Goal: Information Seeking & Learning: Learn about a topic

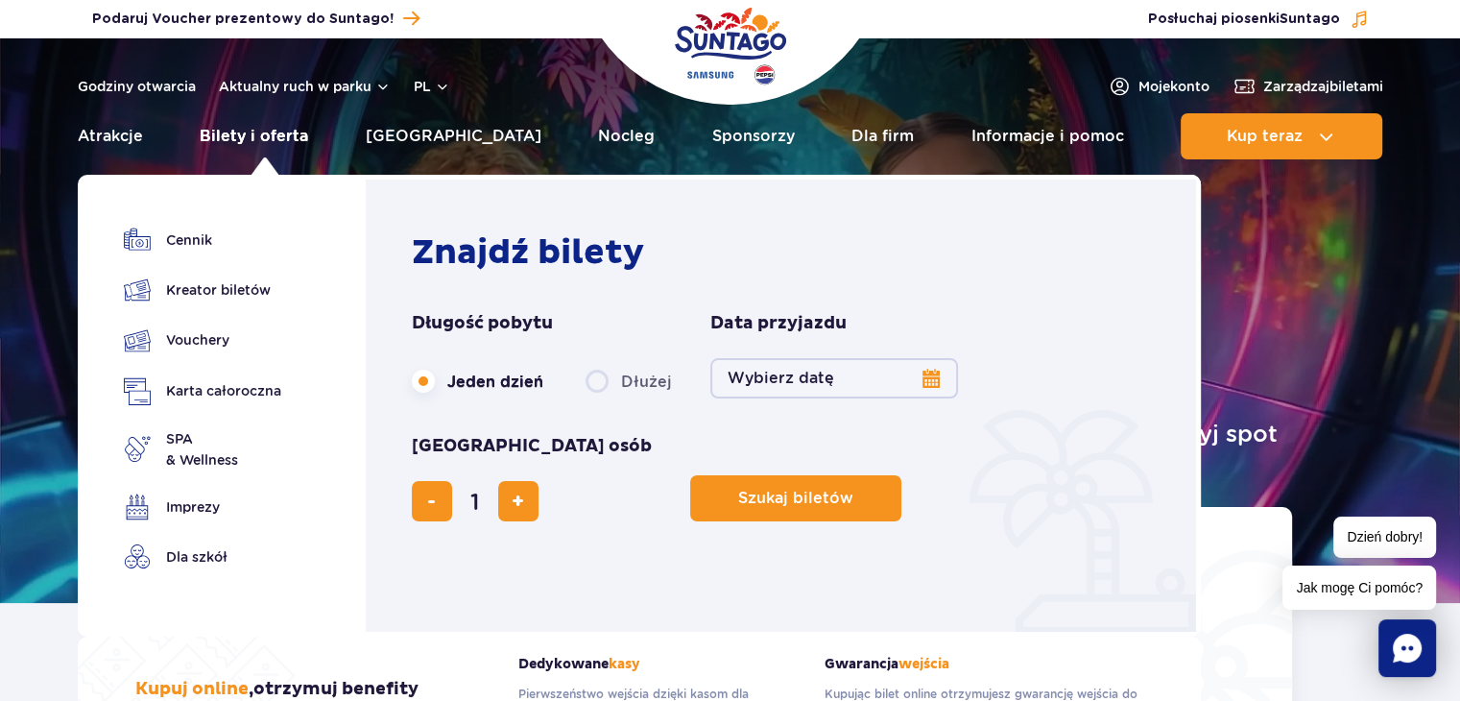
click at [274, 139] on link "Bilety i oferta" at bounding box center [254, 136] width 108 height 46
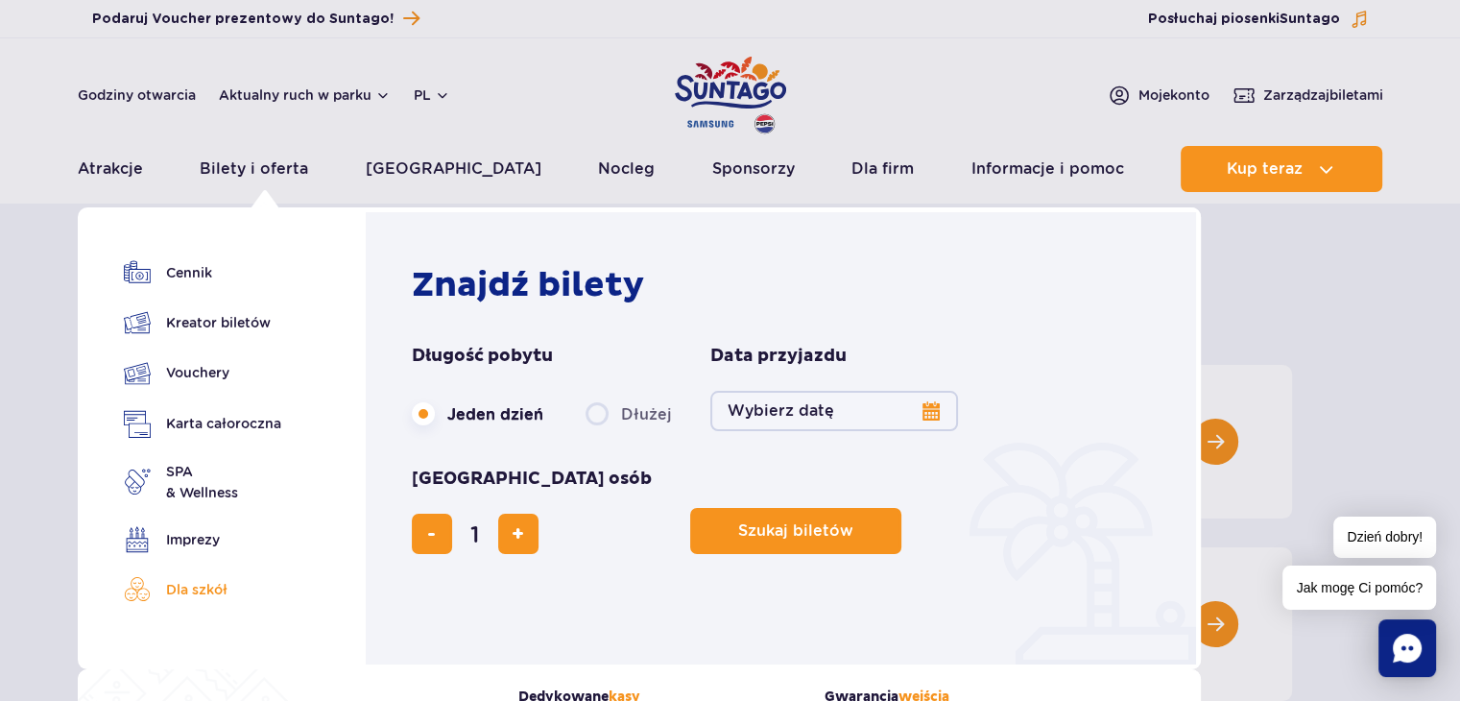
click at [224, 593] on link "Dla szkół" at bounding box center [202, 589] width 157 height 27
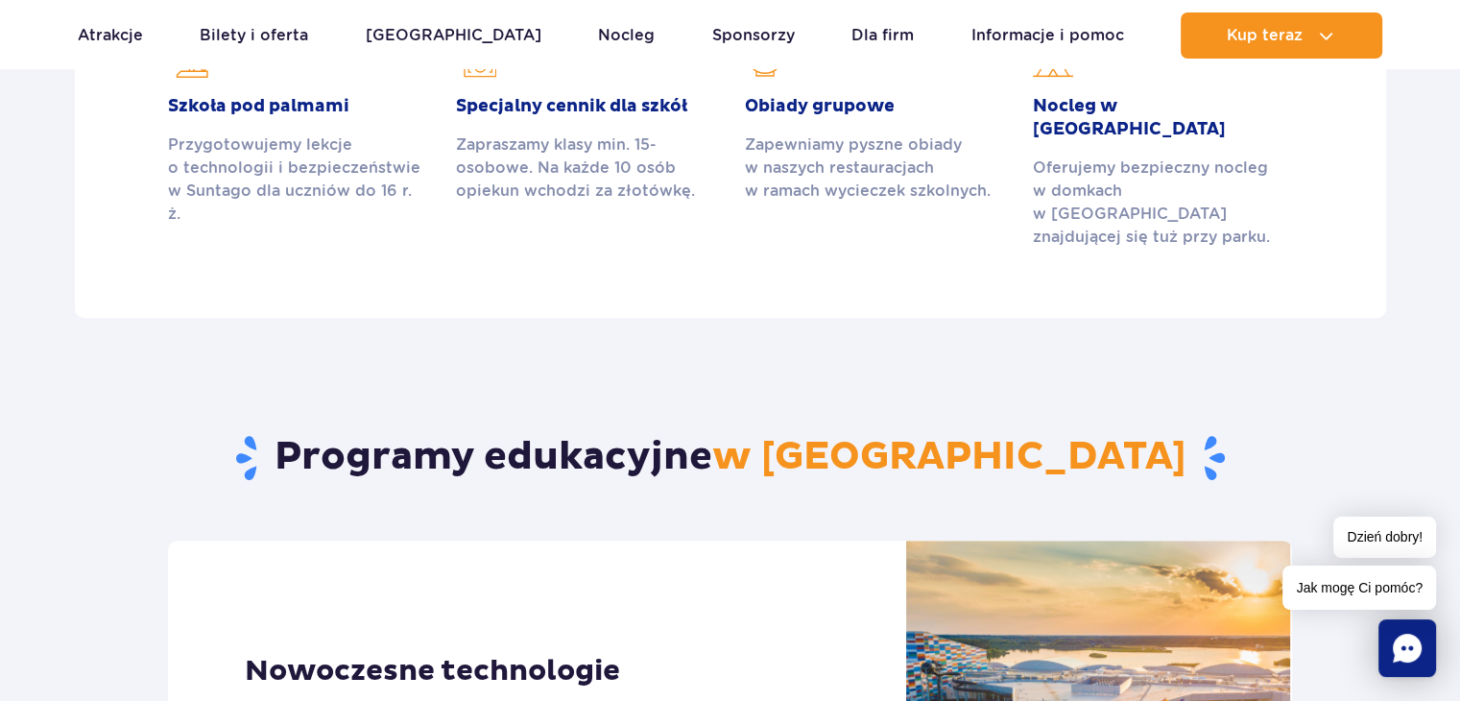
scroll to position [714, 0]
drag, startPoint x: 557, startPoint y: 511, endPoint x: 446, endPoint y: 499, distance: 112.0
click at [446, 540] on div "Nowoczesne technologie Dowiecie się, skąd bierze się woda w naszym parku, a tak…" at bounding box center [537, 713] width 738 height 346
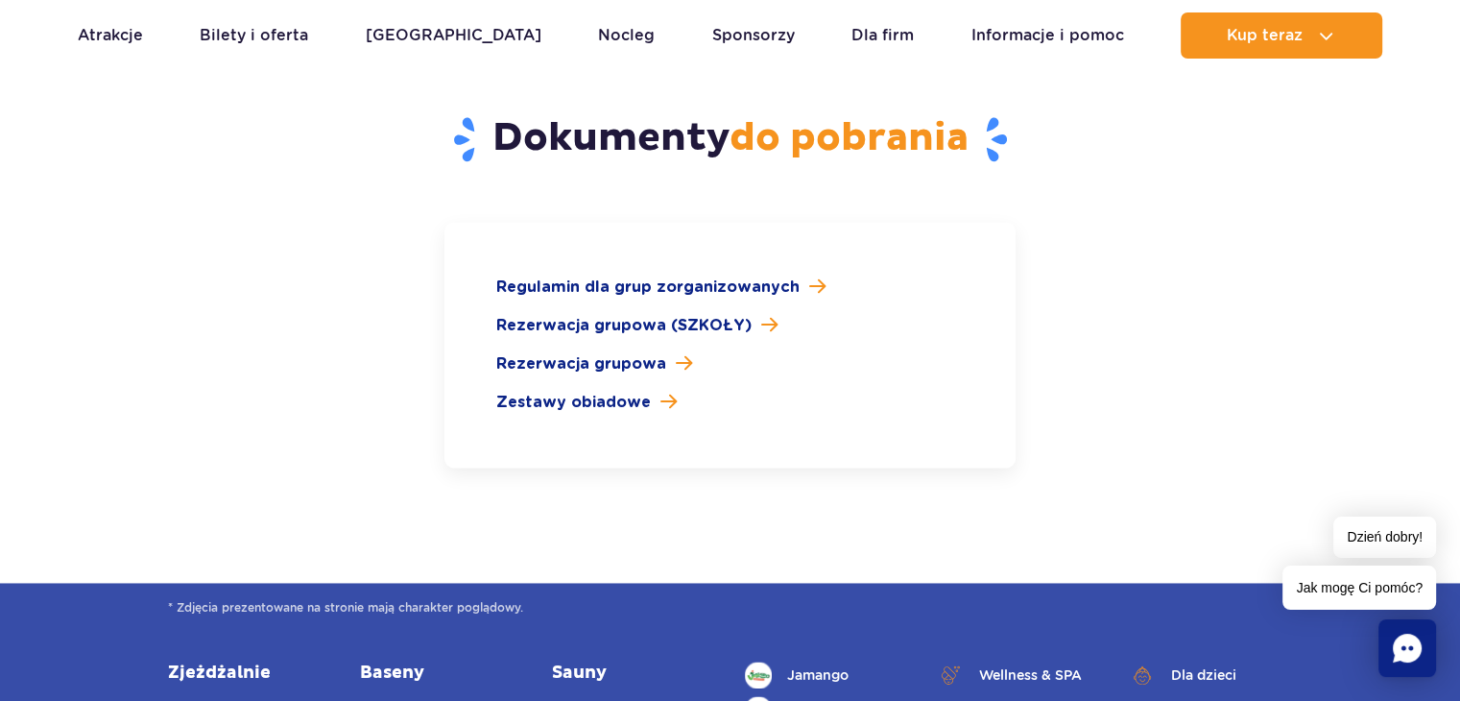
scroll to position [2871, 0]
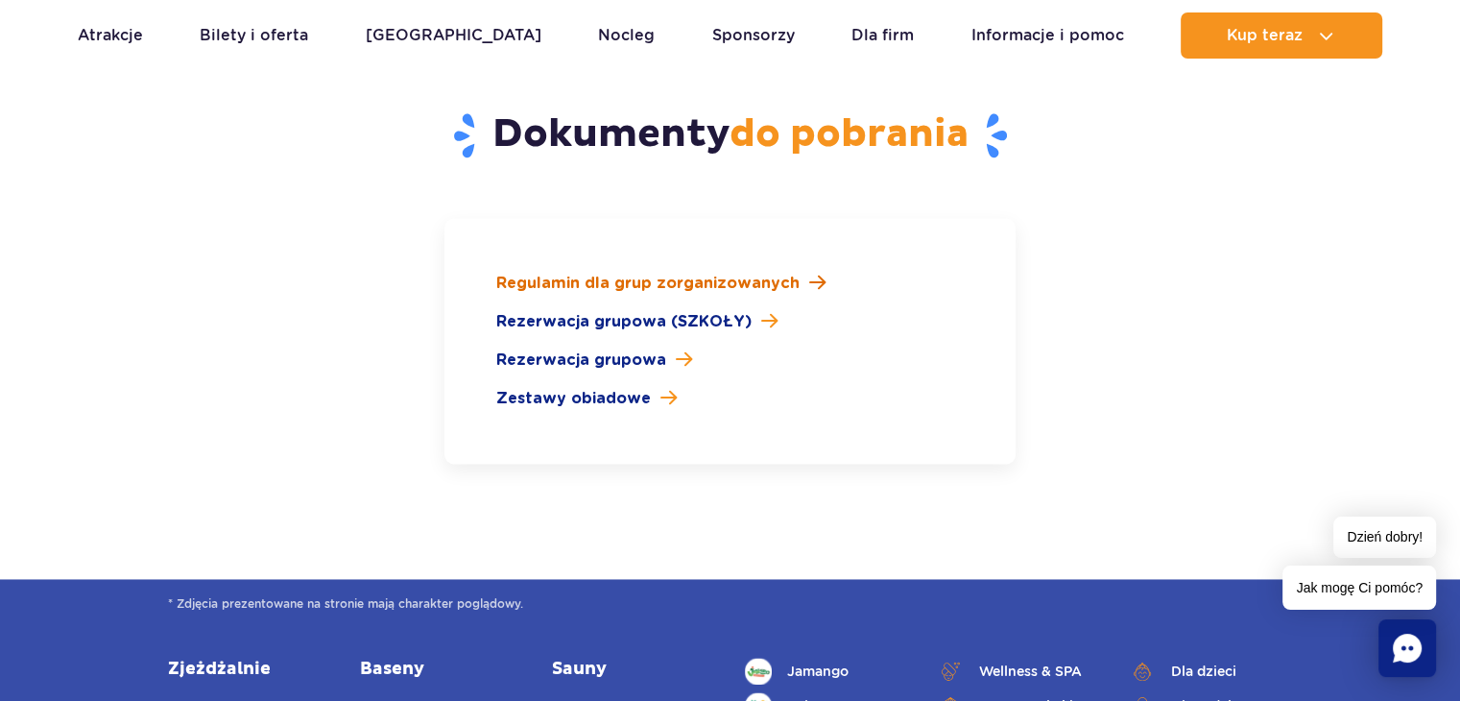
click at [680, 272] on span "Regulamin dla grup zorganizowanych" at bounding box center [647, 283] width 303 height 23
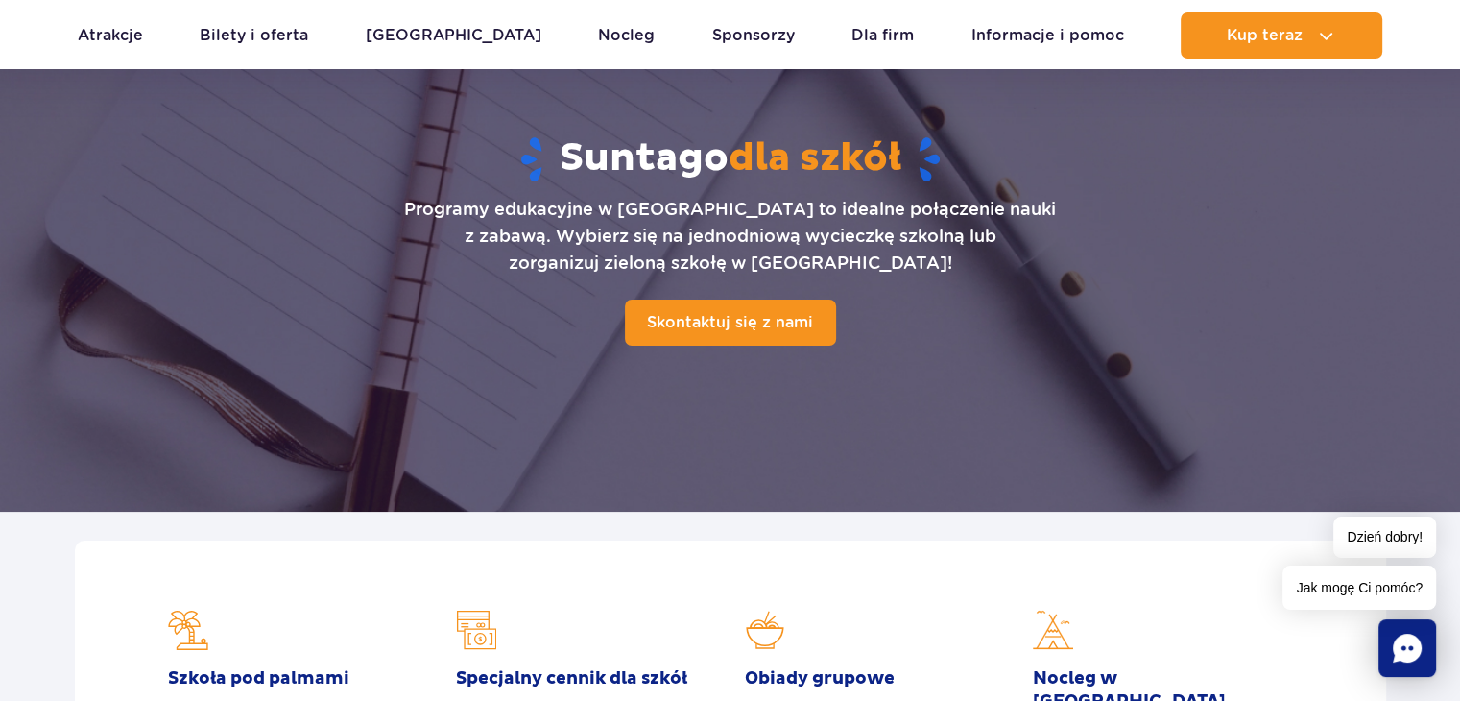
scroll to position [0, 0]
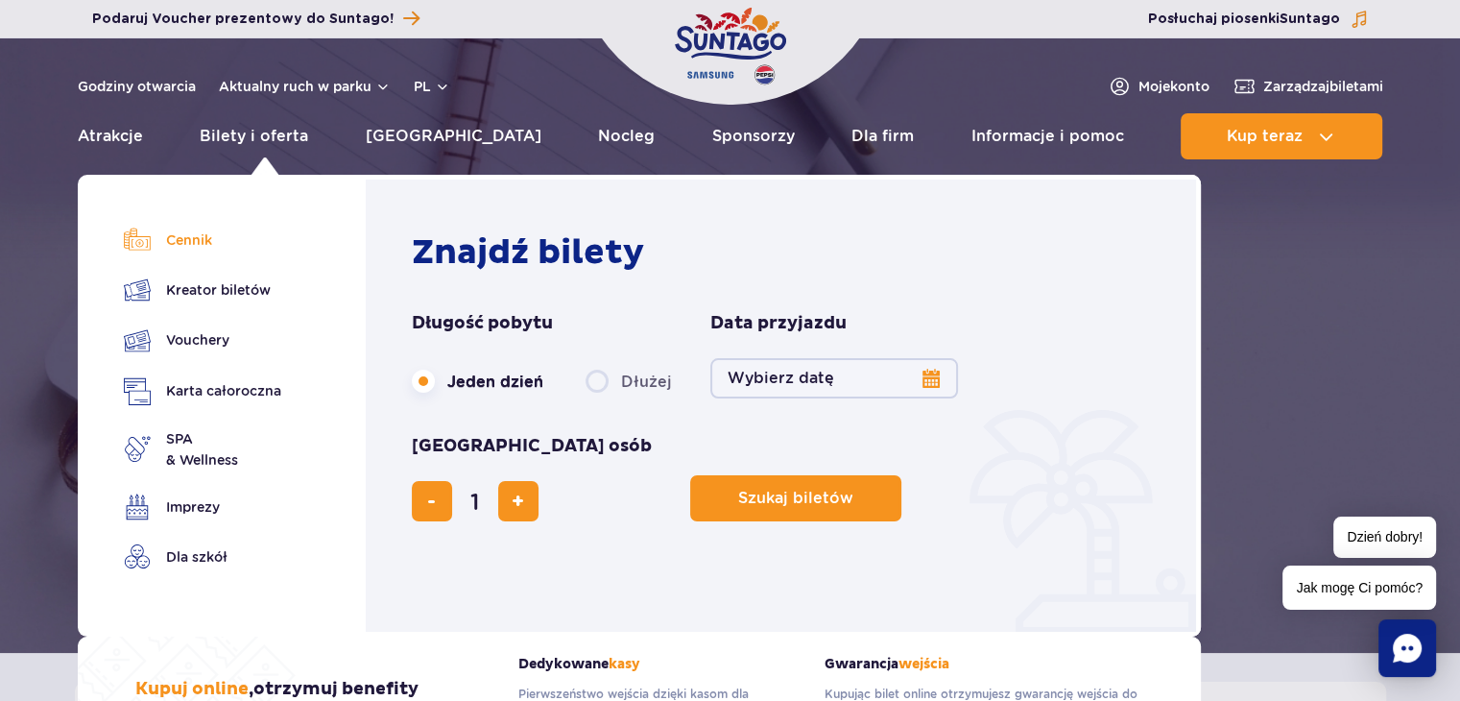
click at [219, 243] on link "Cennik" at bounding box center [202, 240] width 157 height 27
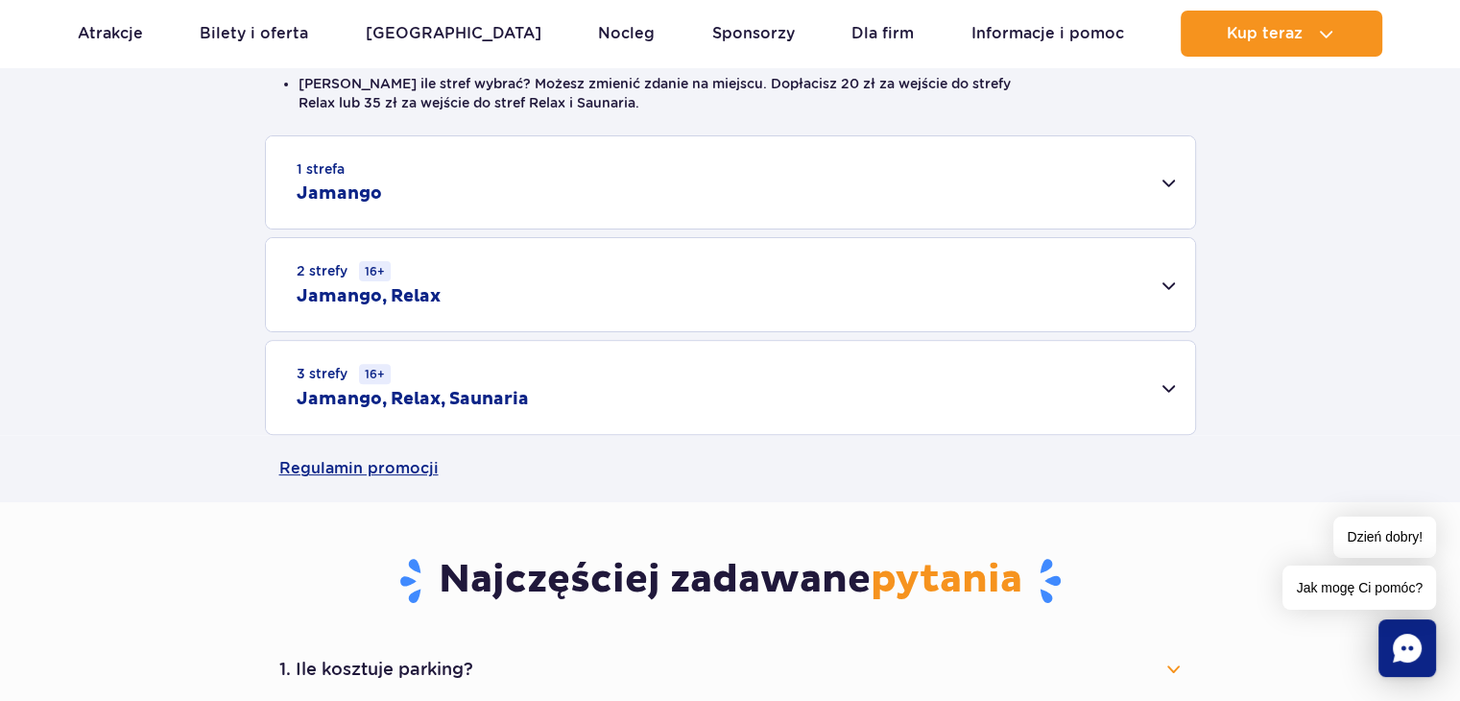
click at [567, 201] on div "1 strefa Jamango" at bounding box center [730, 182] width 929 height 92
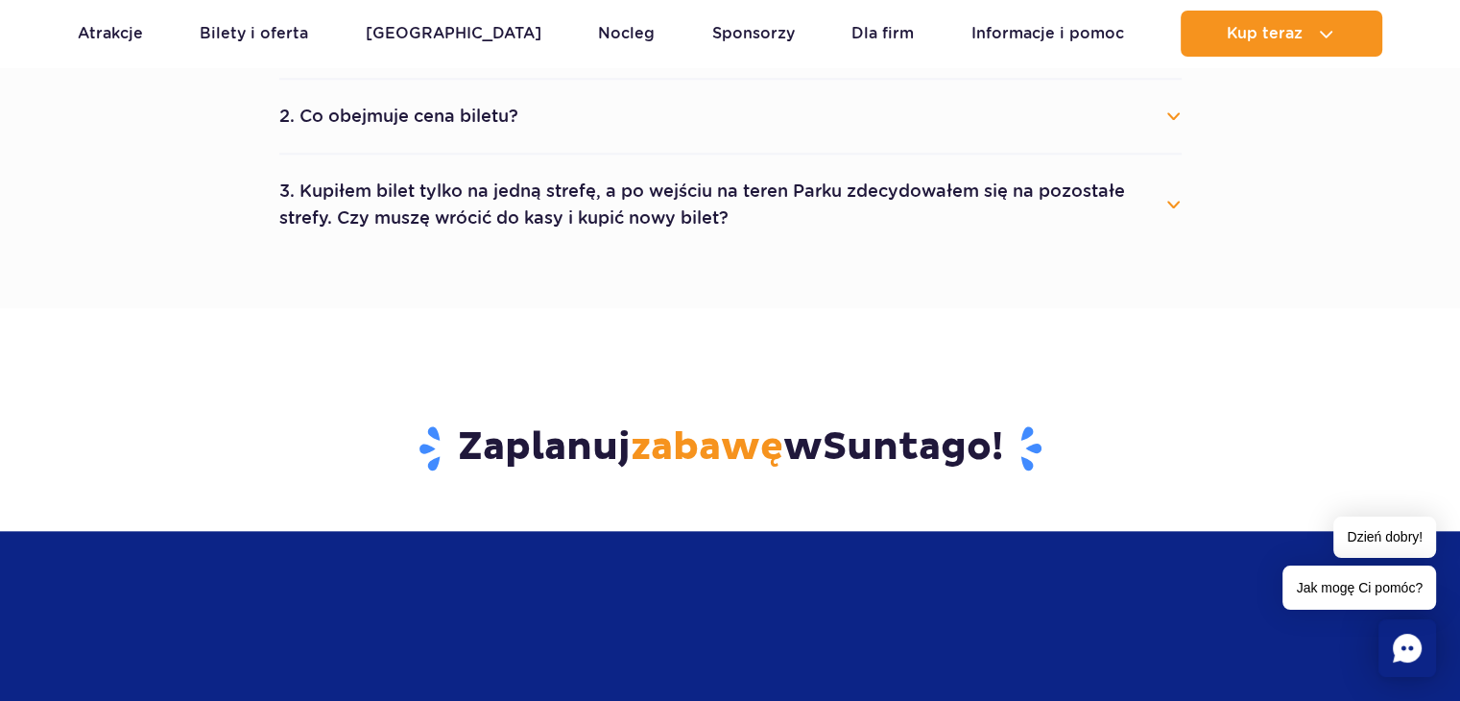
scroll to position [1905, 0]
click at [542, 105] on button "2. Co obejmuje cena biletu?" at bounding box center [730, 116] width 903 height 42
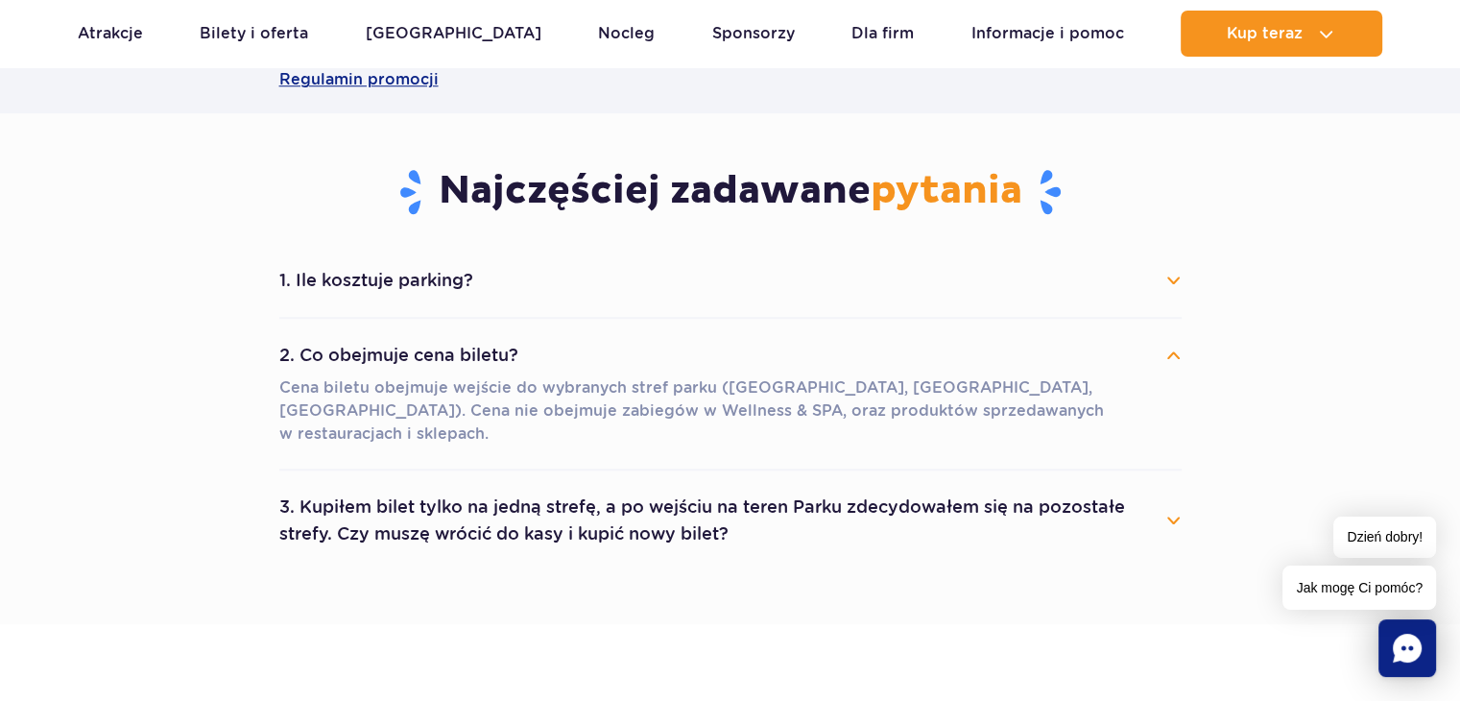
scroll to position [1659, 0]
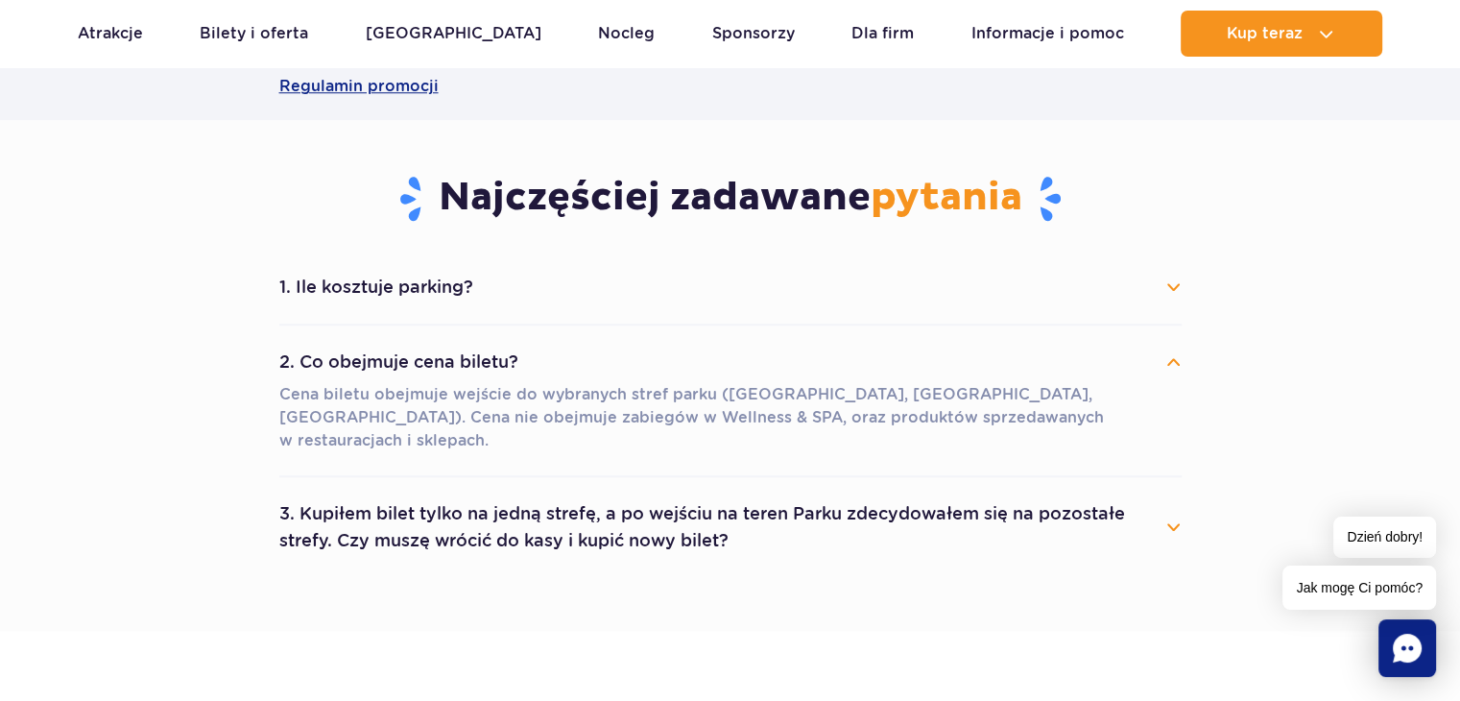
click at [547, 301] on button "1. Ile kosztuje parking?" at bounding box center [730, 287] width 903 height 42
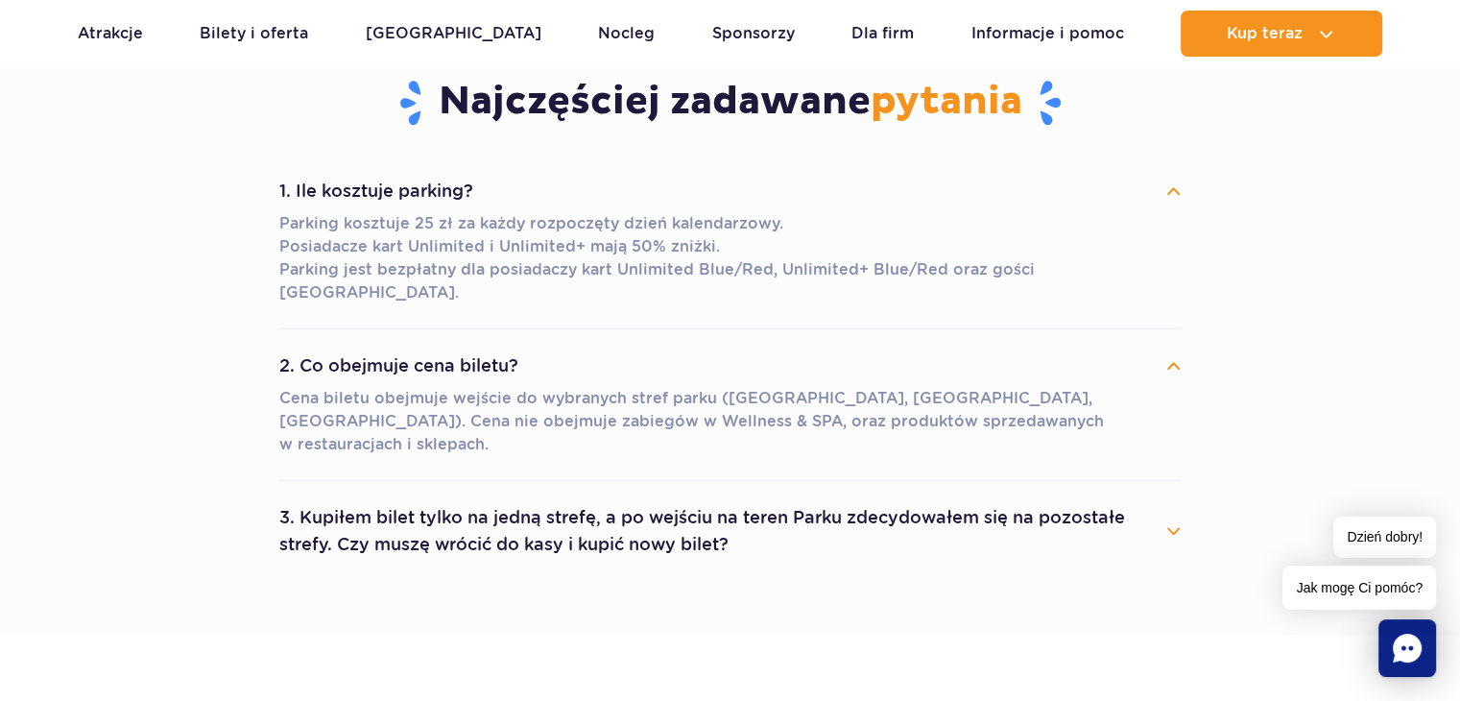
scroll to position [1766, 0]
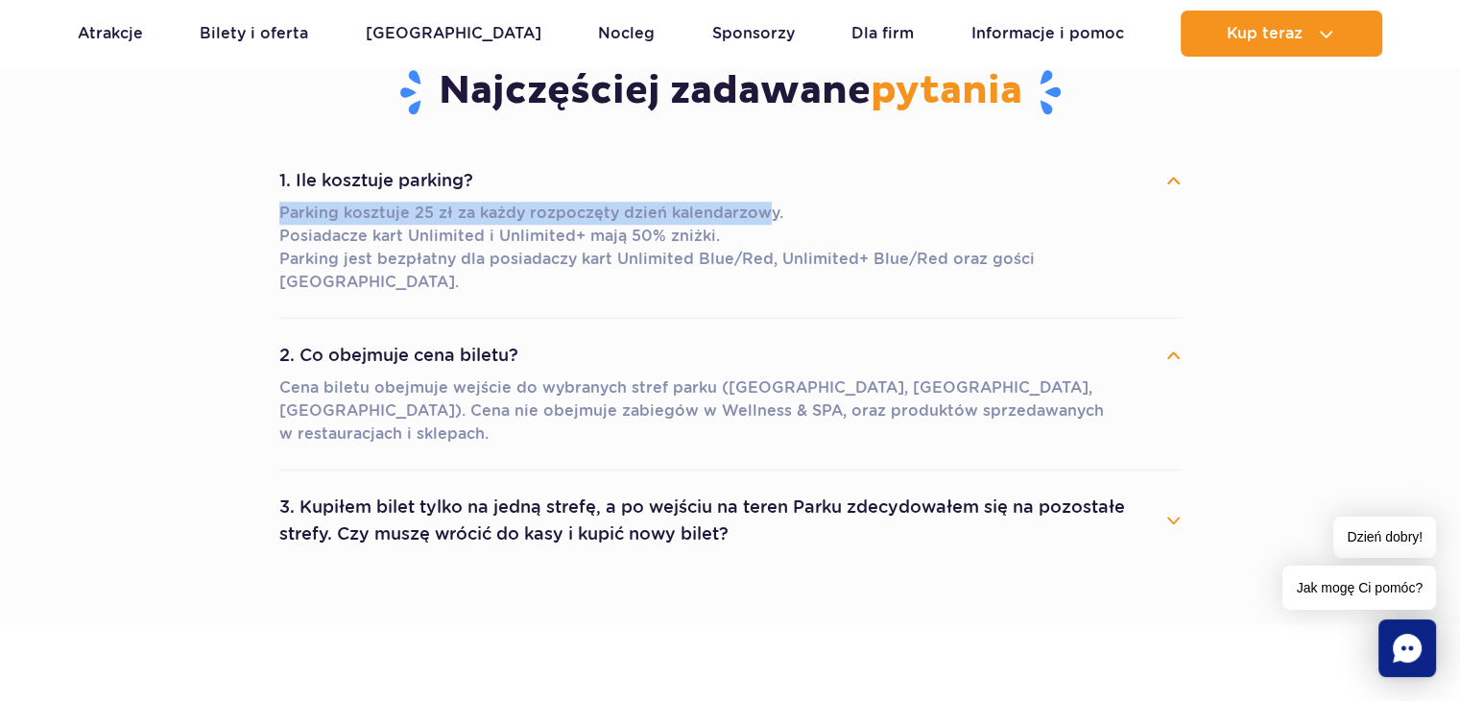
drag, startPoint x: 281, startPoint y: 213, endPoint x: 763, endPoint y: 220, distance: 482.0
click at [763, 220] on p "Parking kosztuje 25 zł za każdy rozpoczęty dzień kalendarzowy. Posiadacze kart …" at bounding box center [730, 248] width 903 height 92
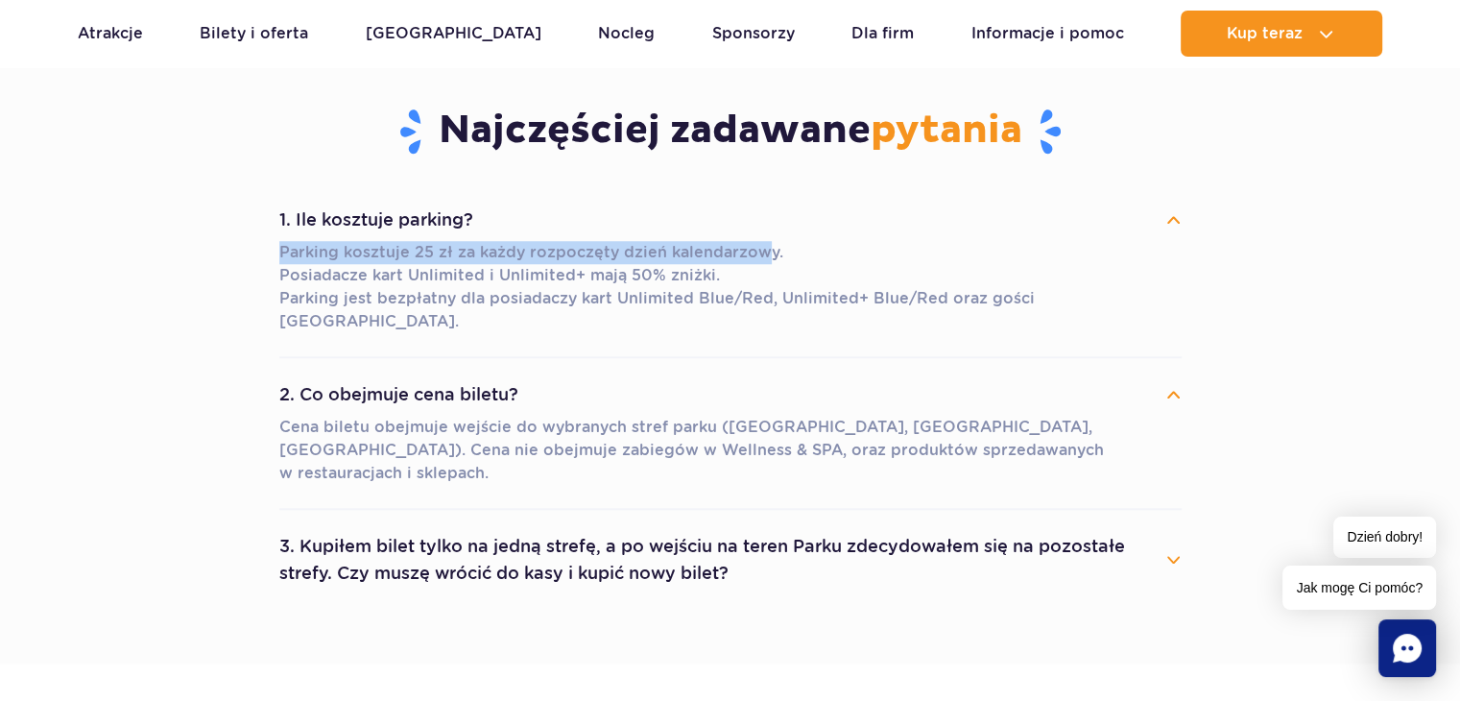
scroll to position [1731, 0]
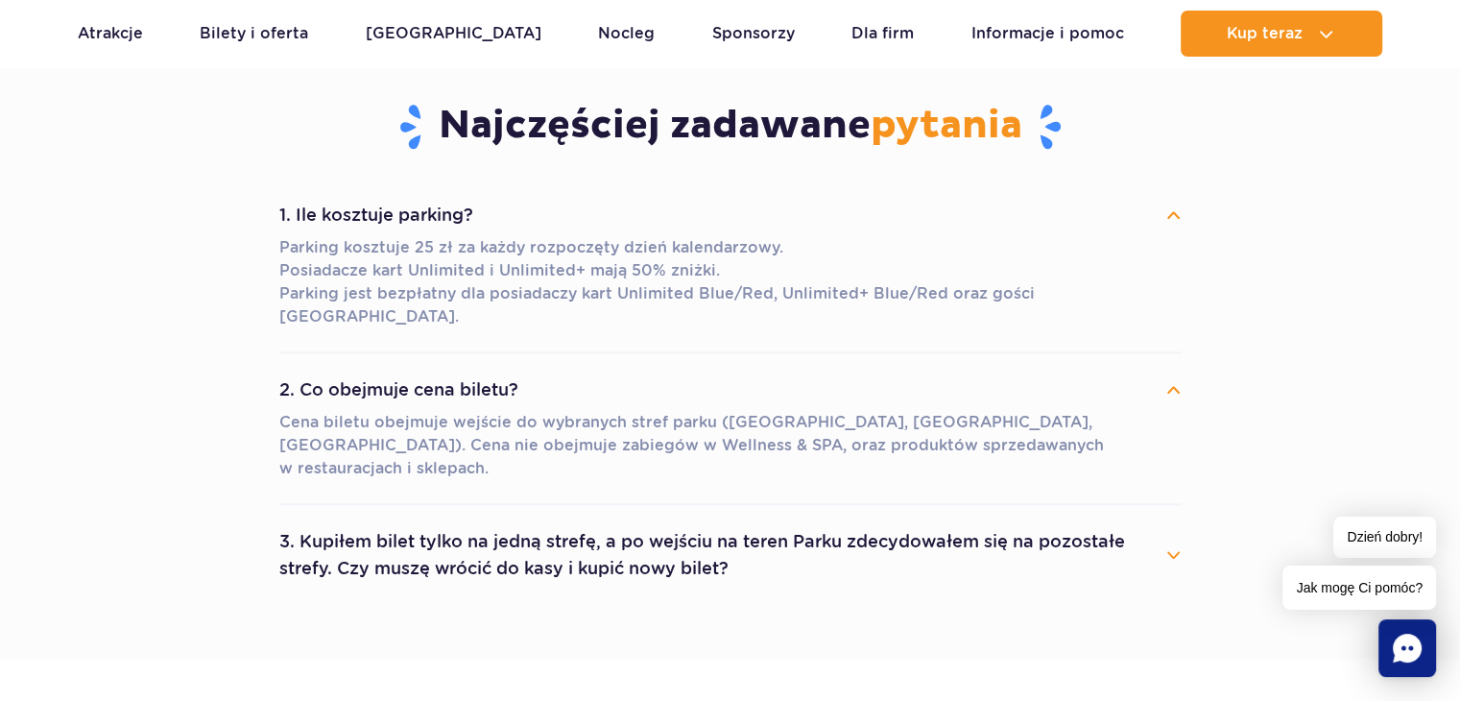
drag, startPoint x: 703, startPoint y: 312, endPoint x: 672, endPoint y: 334, distance: 37.8
click at [672, 353] on li "2. Co obejmuje cena biletu? Cena biletu obejmuje wejście do wybranych stref par…" at bounding box center [730, 429] width 903 height 152
click at [700, 522] on button "3. Kupiłem bilet tylko na jedną strefę, a po wejściu na teren Parku zdecydowałe…" at bounding box center [730, 554] width 903 height 69
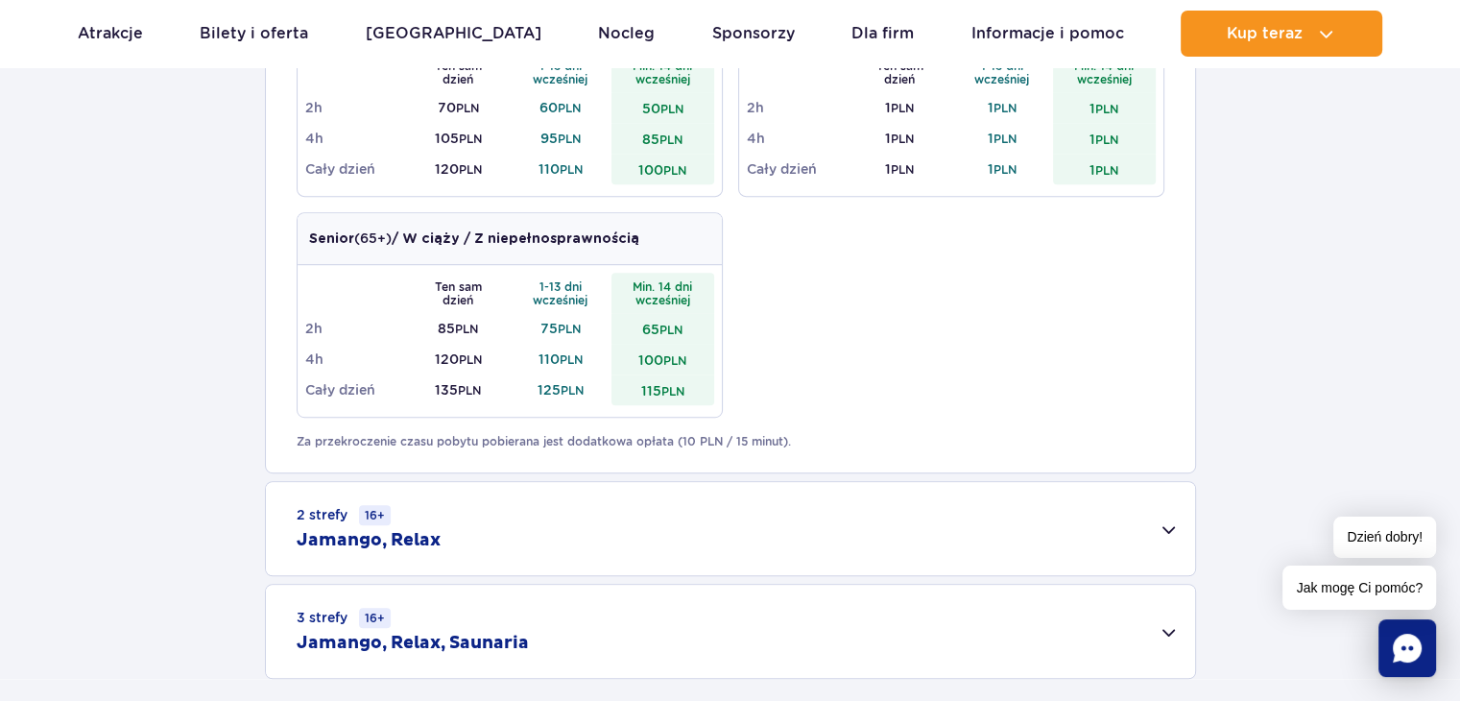
scroll to position [1033, 0]
drag, startPoint x: 676, startPoint y: 542, endPoint x: 599, endPoint y: 530, distance: 77.8
click at [599, 530] on div "2 strefy 16+ Jamango, Relax" at bounding box center [730, 528] width 929 height 93
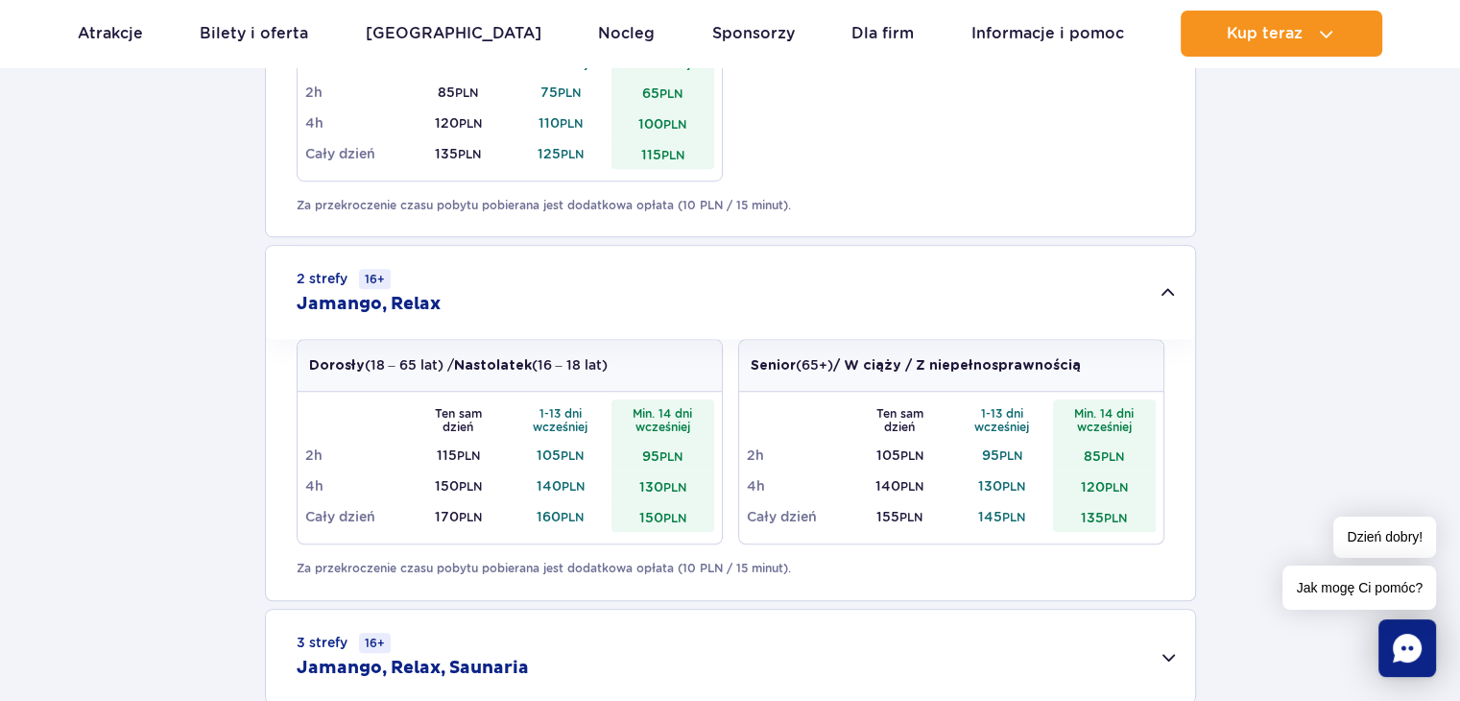
scroll to position [1264, 0]
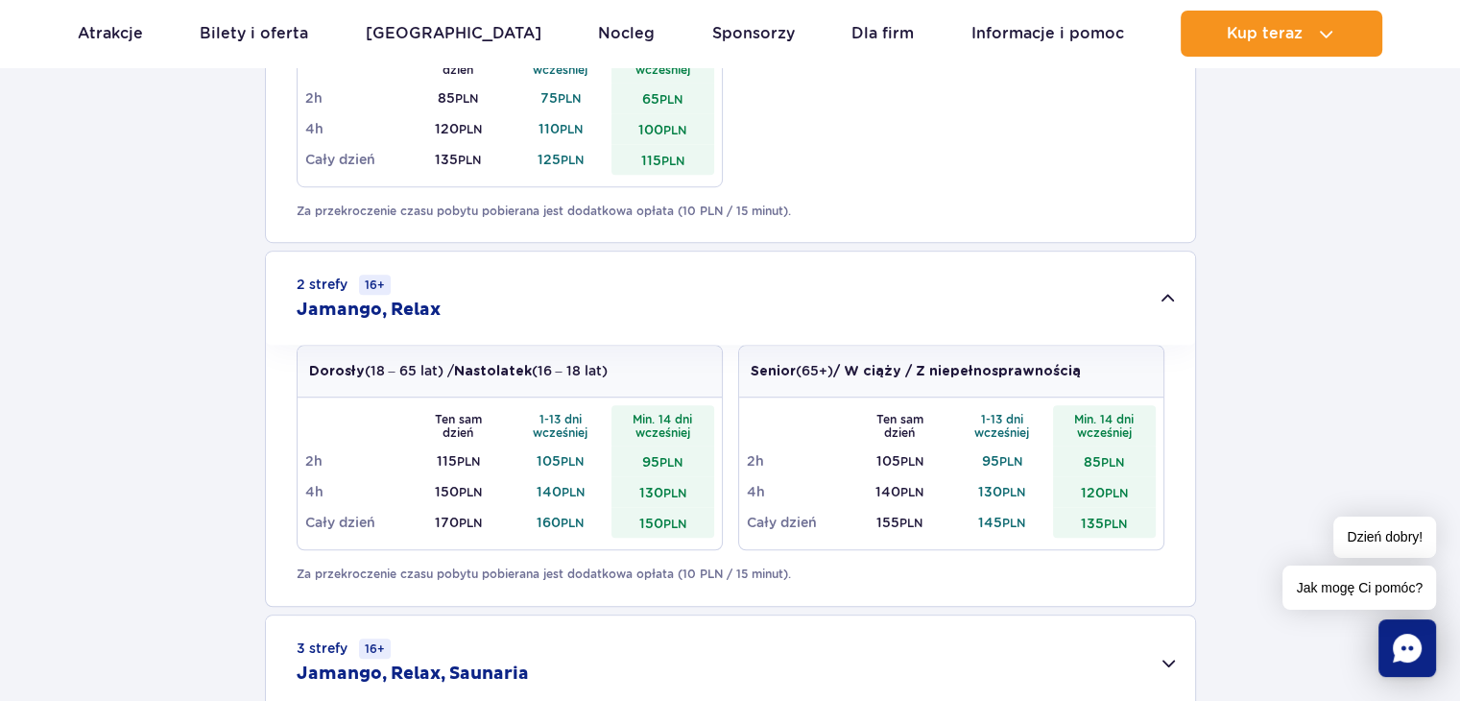
click at [549, 650] on div "3 strefy 16+ Jamango, Relax, Saunaria" at bounding box center [730, 661] width 929 height 93
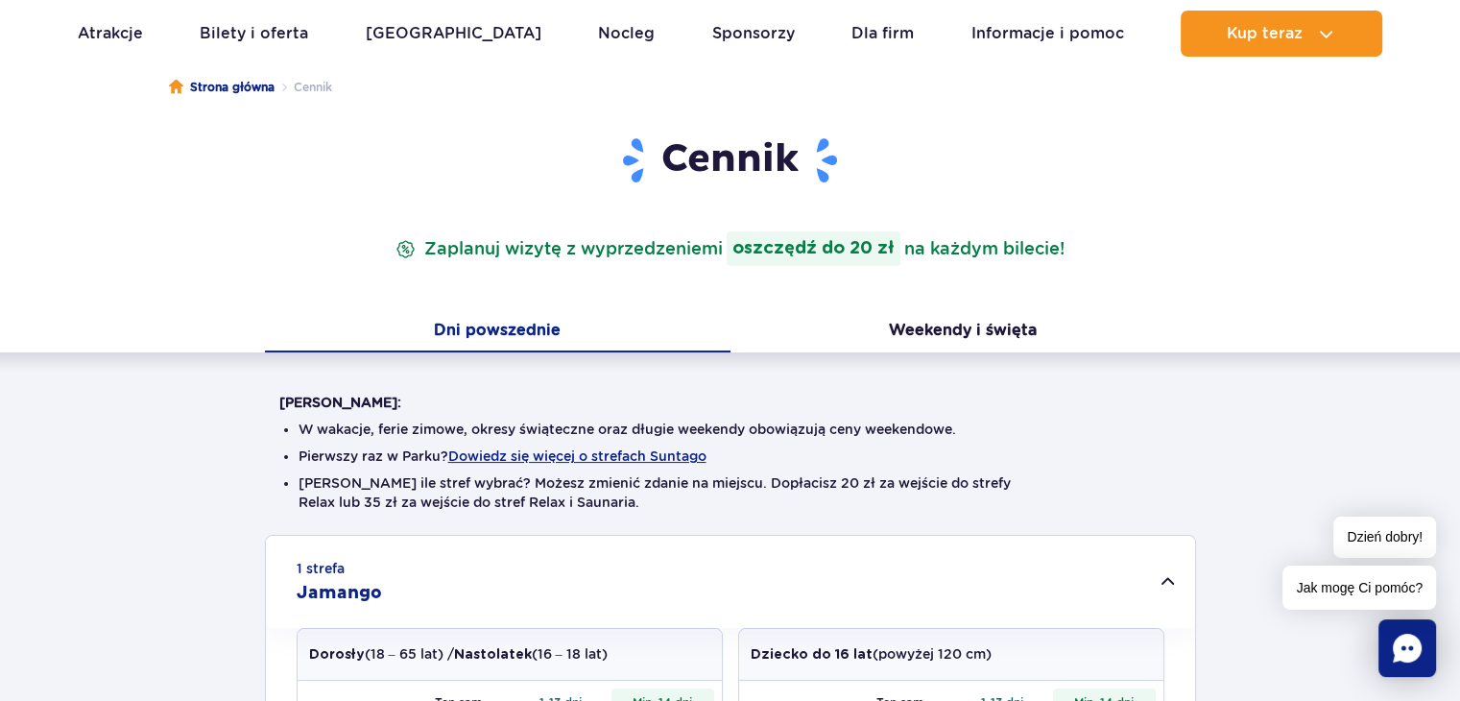
scroll to position [0, 0]
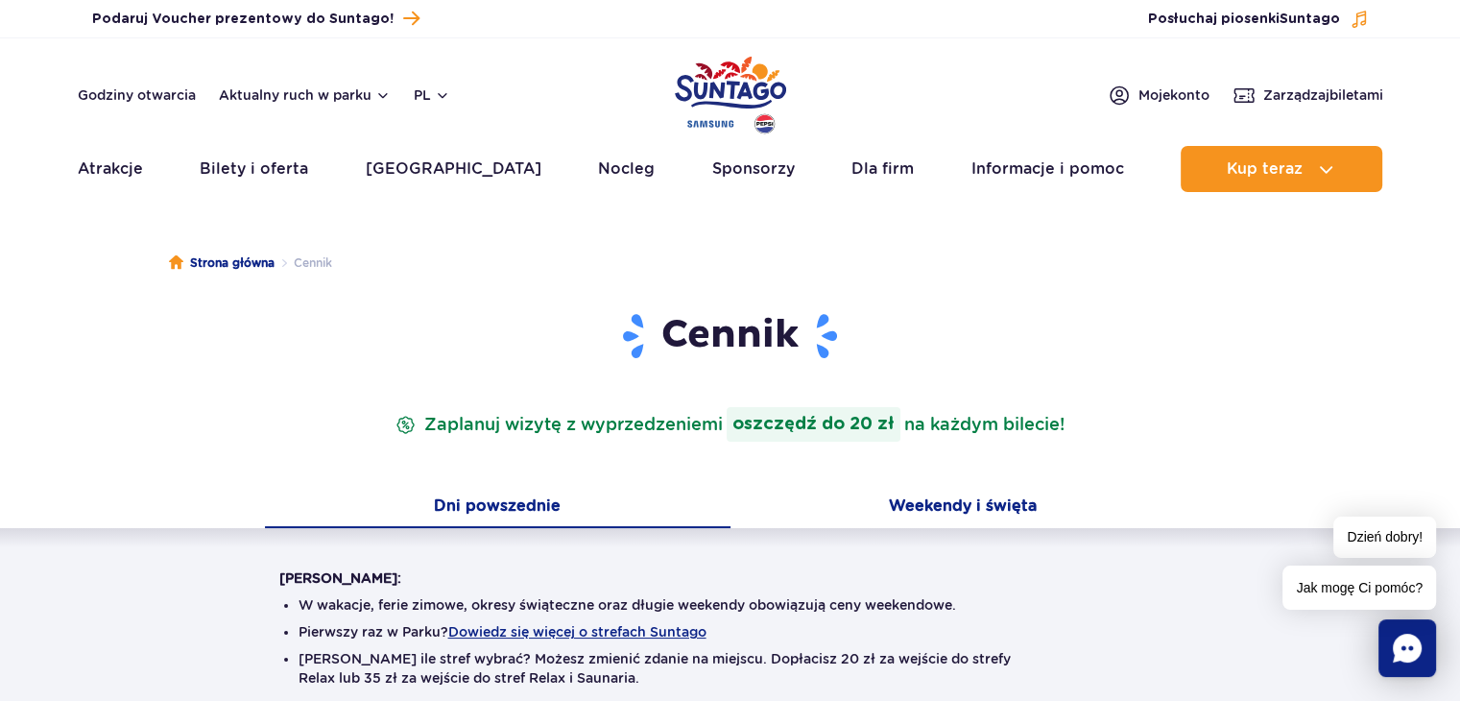
click at [833, 505] on button "Weekendy i święta" at bounding box center [964, 508] width 466 height 40
click at [637, 520] on button "Dni powszednie" at bounding box center [498, 508] width 466 height 40
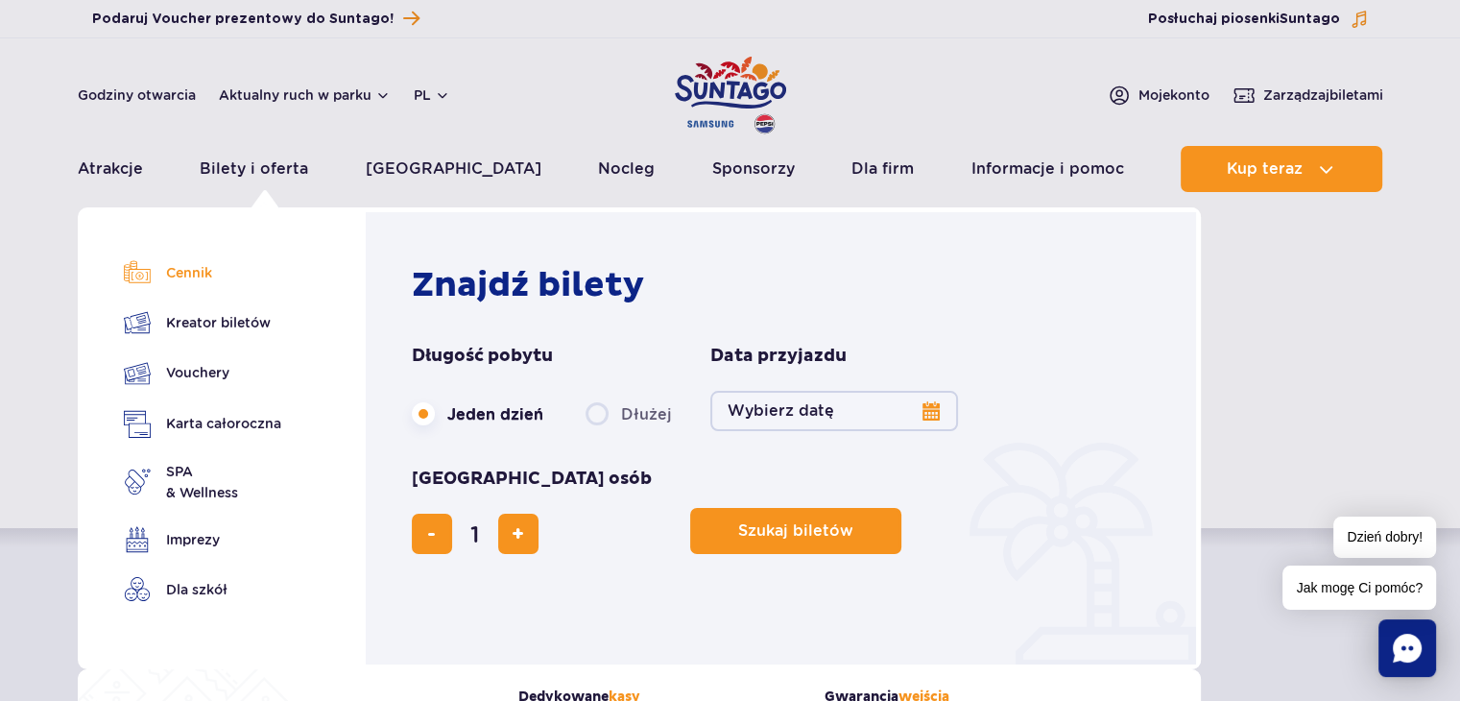
click at [212, 277] on link "Cennik" at bounding box center [202, 272] width 157 height 27
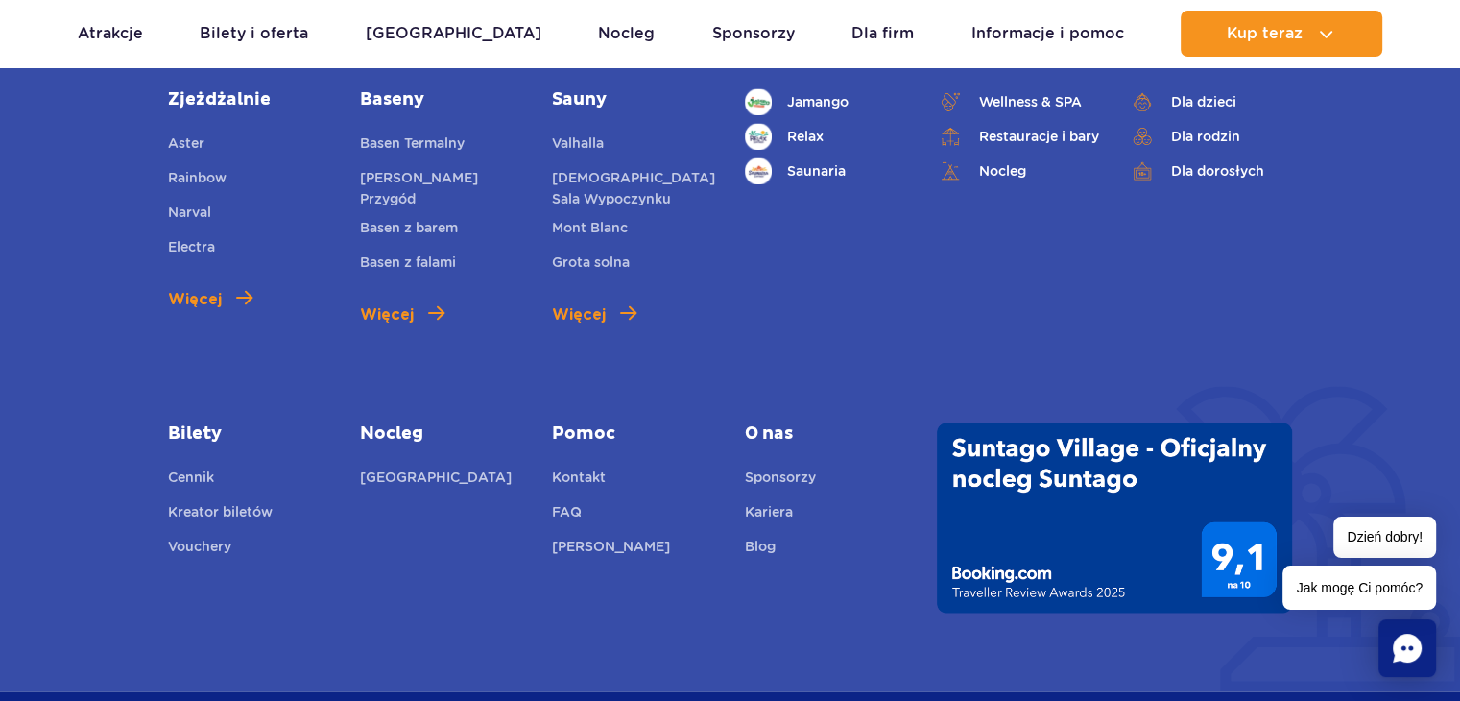
scroll to position [2771, 0]
click at [197, 479] on link "Cennik" at bounding box center [191, 482] width 46 height 27
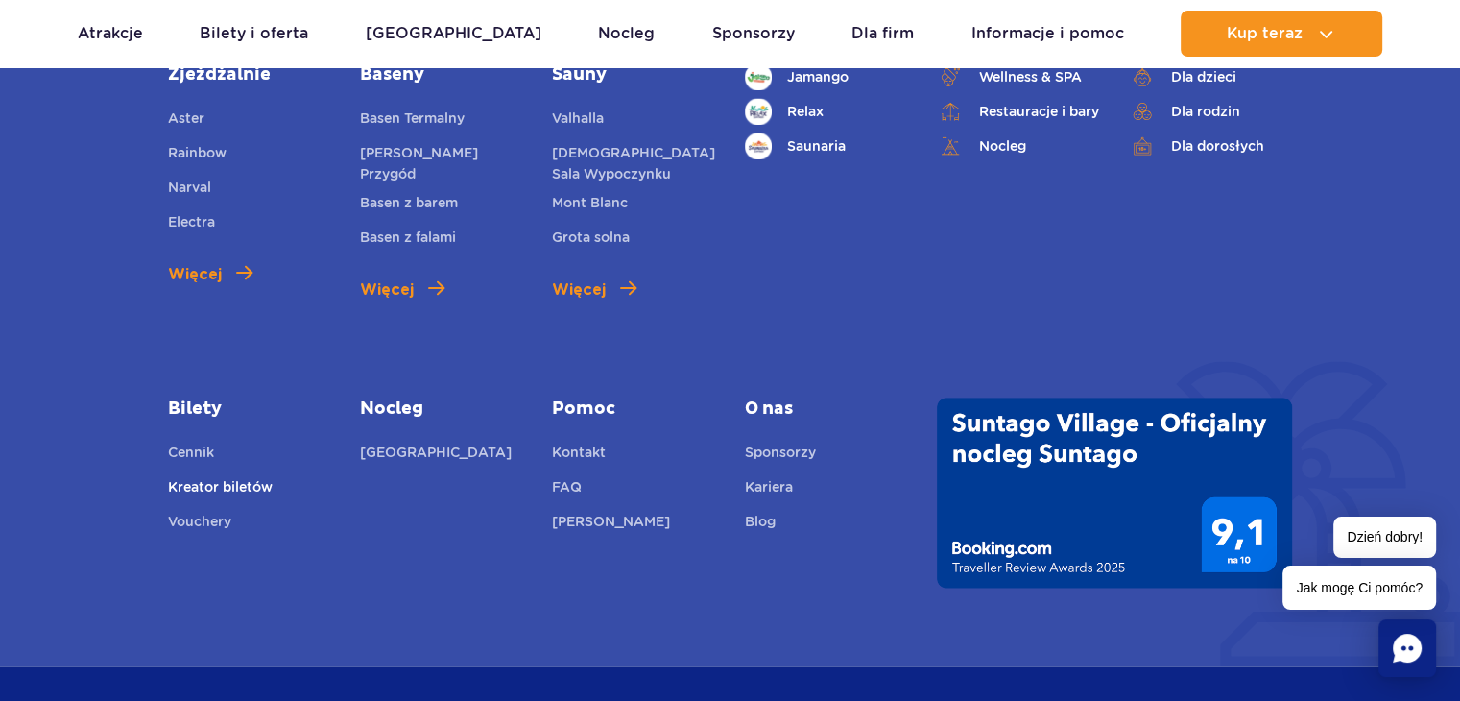
scroll to position [2797, 0]
click at [248, 479] on link "Kreator biletów" at bounding box center [220, 490] width 105 height 27
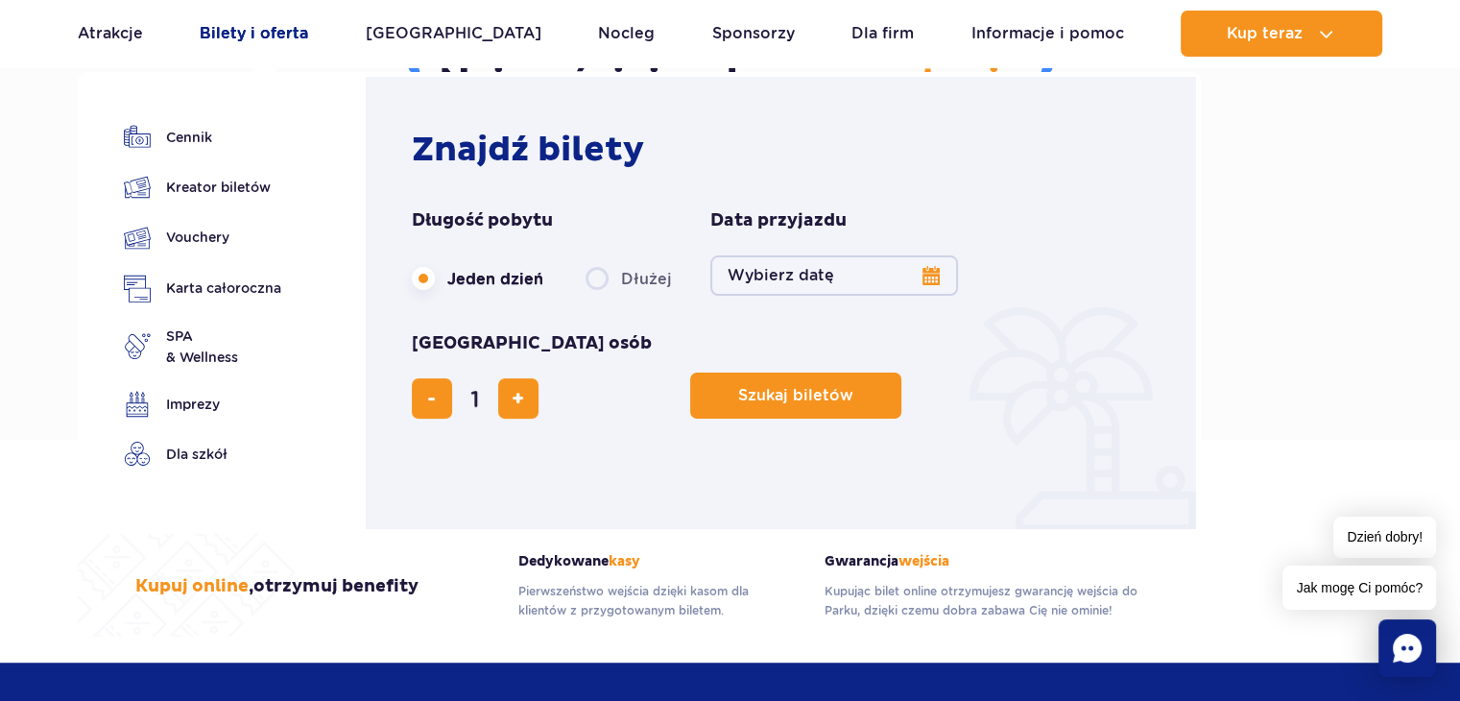
click at [273, 29] on link "Bilety i oferta" at bounding box center [254, 34] width 108 height 46
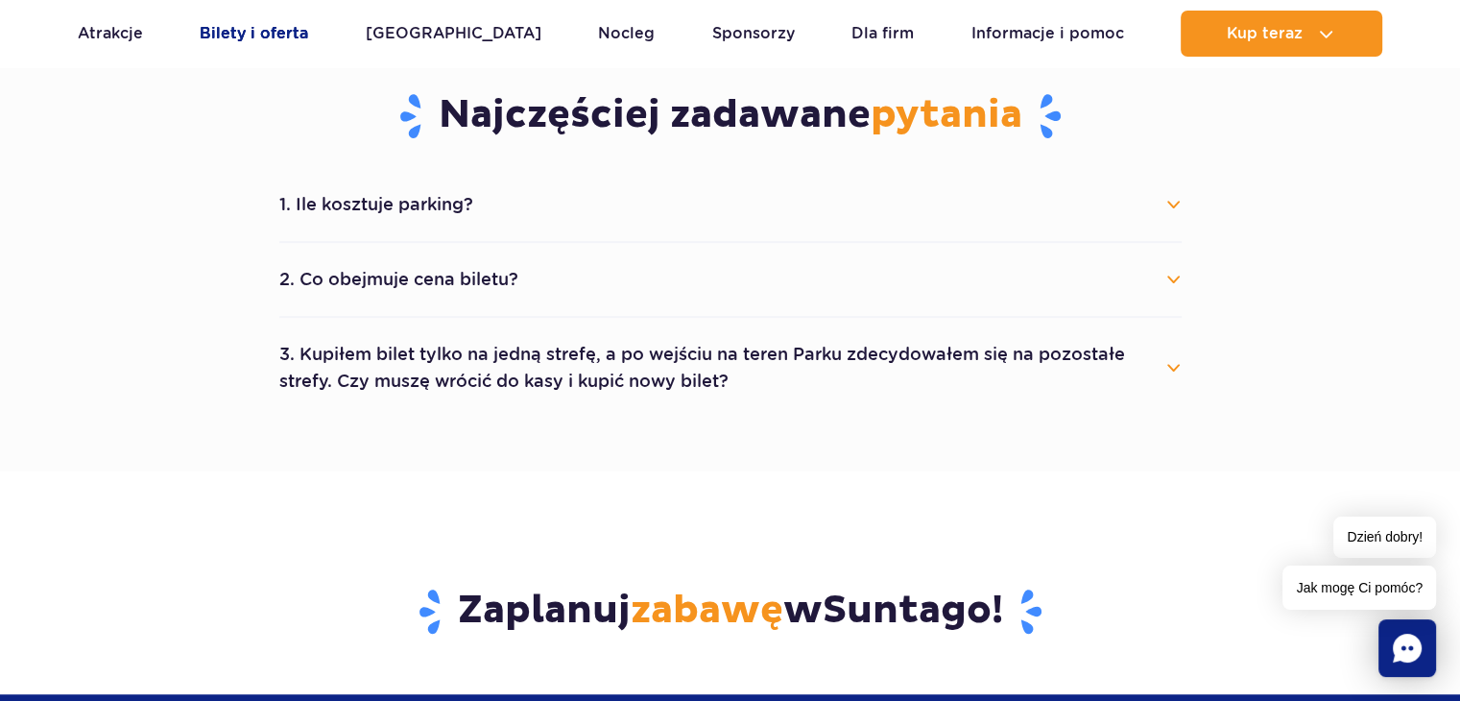
scroll to position [1031, 0]
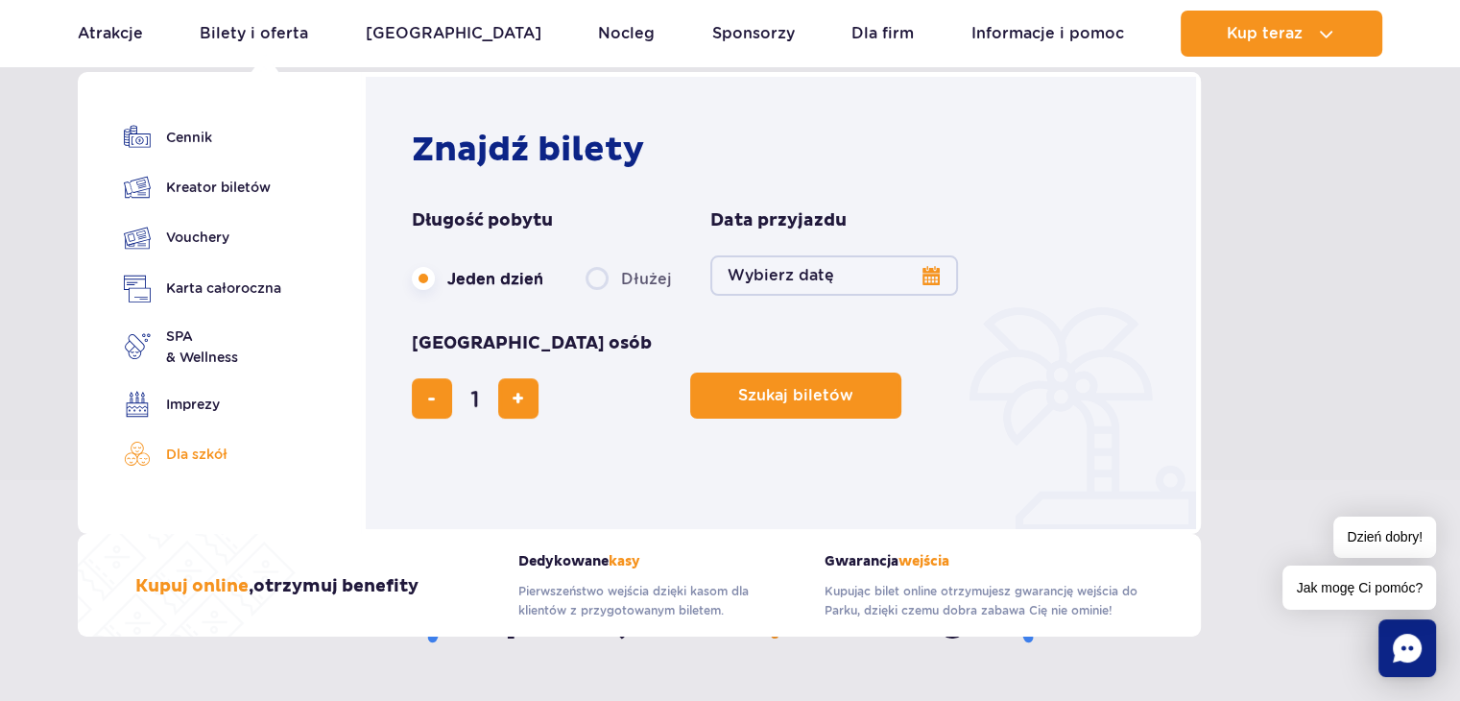
click at [224, 462] on link "Dla szkół" at bounding box center [202, 454] width 157 height 27
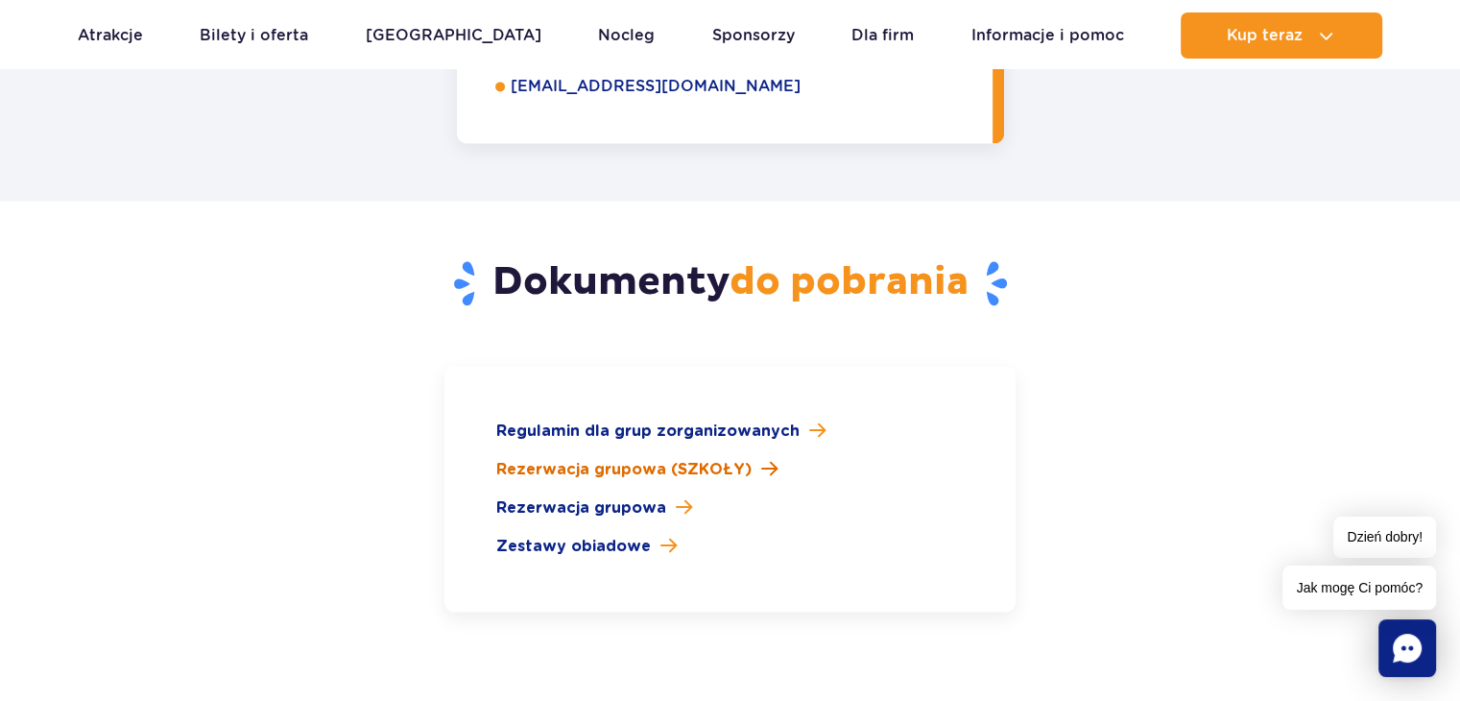
scroll to position [2723, 0]
click at [625, 496] on span "Rezerwacja grupowa" at bounding box center [581, 507] width 170 height 23
click at [608, 535] on span "Zestawy obiadowe" at bounding box center [573, 546] width 155 height 23
